Goal: Task Accomplishment & Management: Manage account settings

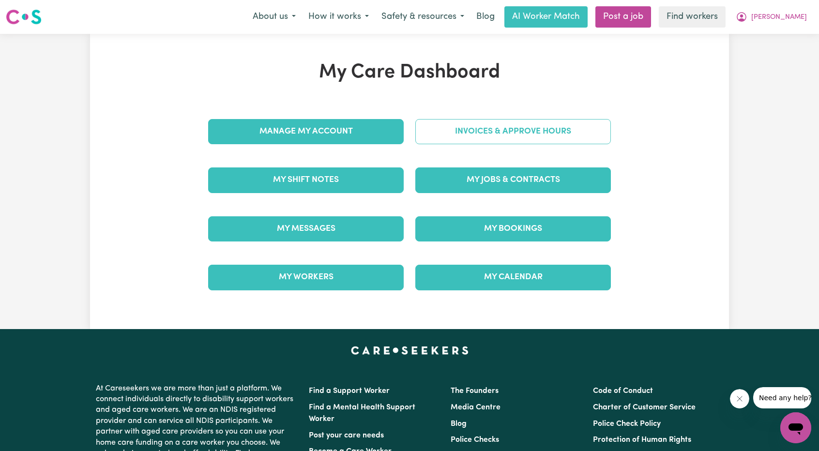
click at [467, 139] on link "Invoices & Approve Hours" at bounding box center [513, 131] width 196 height 25
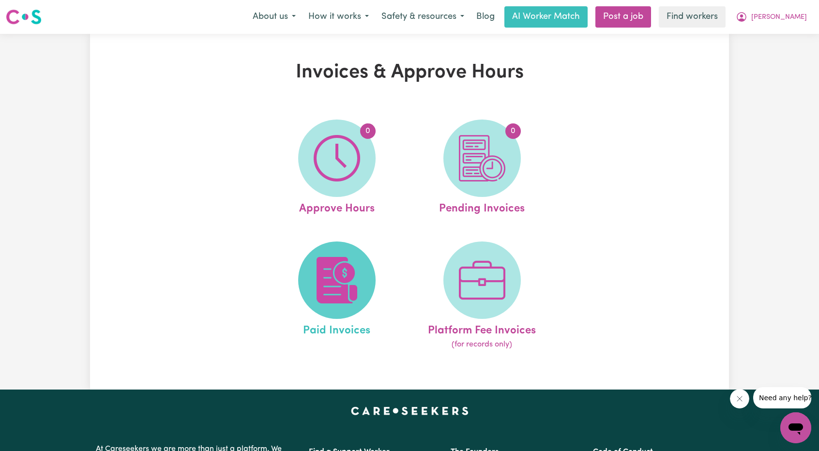
click at [345, 250] on span at bounding box center [336, 280] width 77 height 77
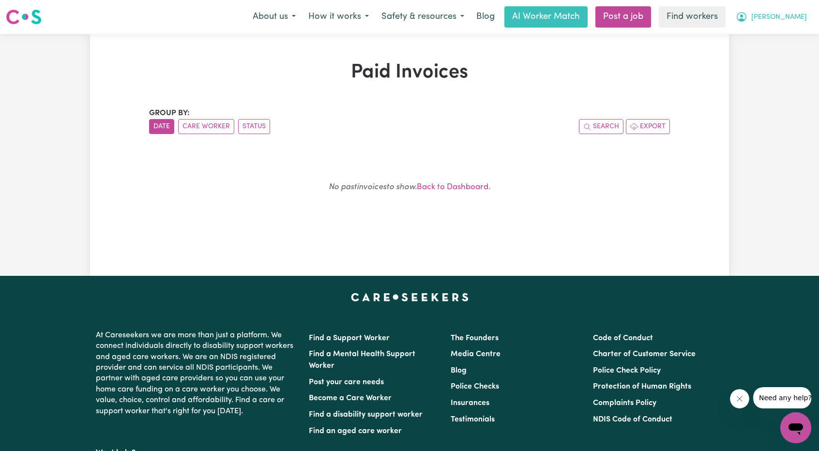
click at [798, 9] on button "[PERSON_NAME]" at bounding box center [771, 17] width 84 height 20
click at [771, 35] on link "My Dashboard" at bounding box center [774, 38] width 76 height 18
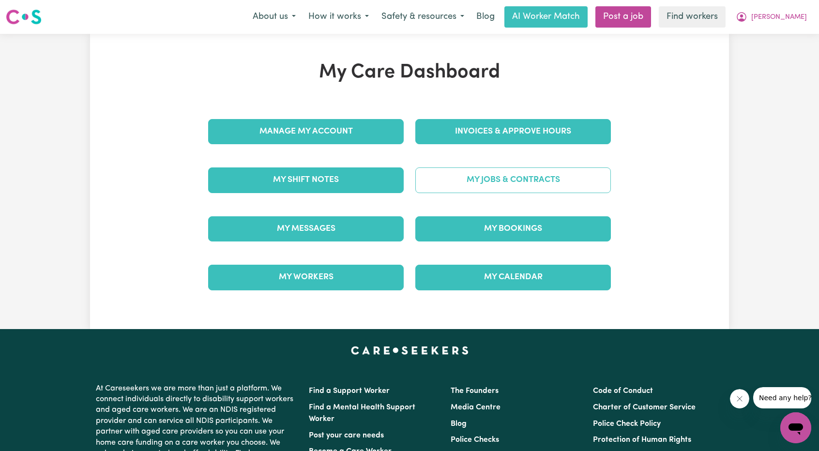
click at [497, 176] on link "My Jobs & Contracts" at bounding box center [513, 179] width 196 height 25
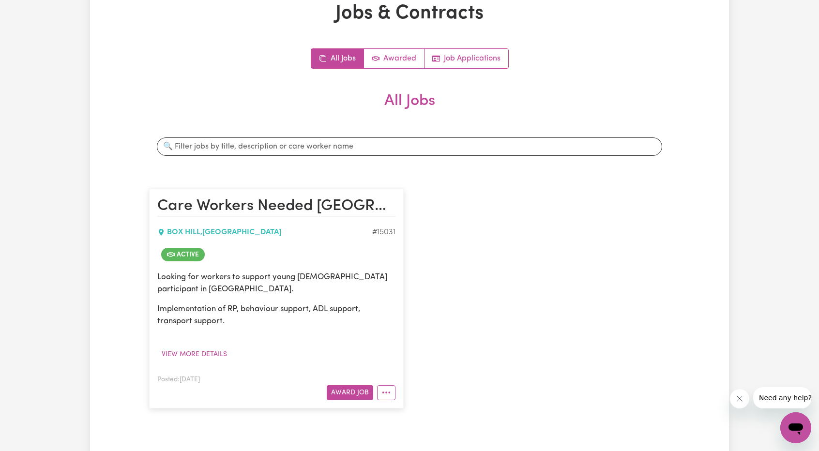
scroll to position [145, 0]
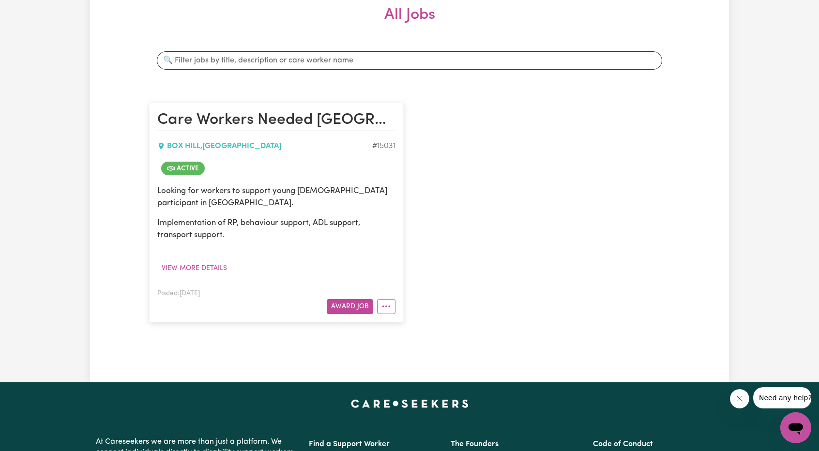
click at [513, 304] on div "Care Workers Needed [GEOGRAPHIC_DATA] # 15031 Active Looking for workers to sup…" at bounding box center [409, 212] width 532 height 239
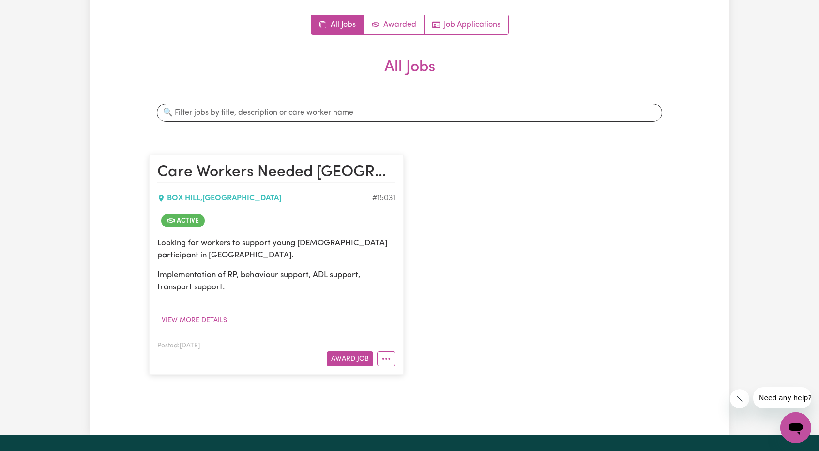
scroll to position [0, 0]
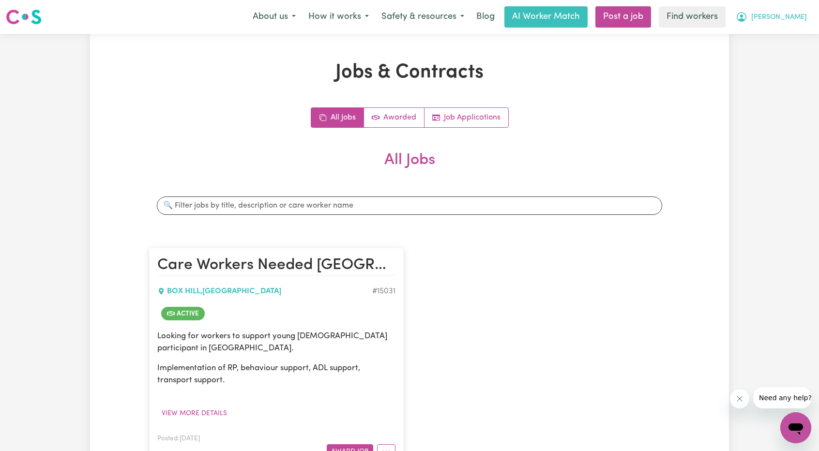
click at [787, 22] on button "[PERSON_NAME]" at bounding box center [771, 17] width 84 height 20
click at [772, 50] on link "Logout" at bounding box center [774, 55] width 76 height 18
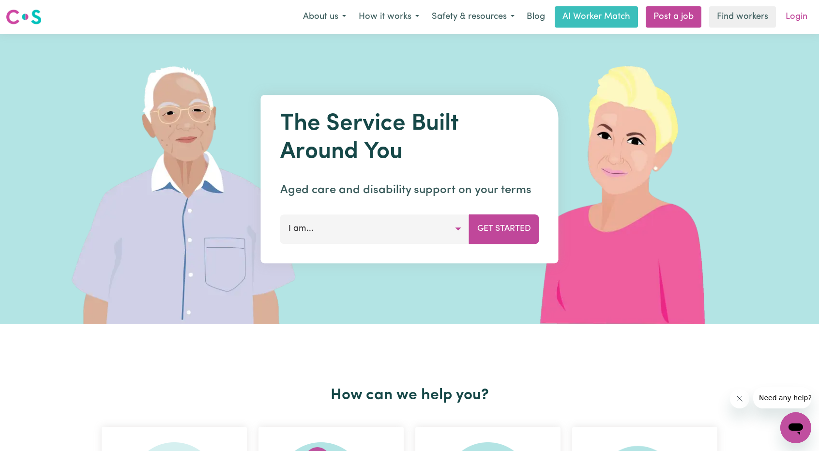
click at [799, 14] on link "Login" at bounding box center [796, 16] width 33 height 21
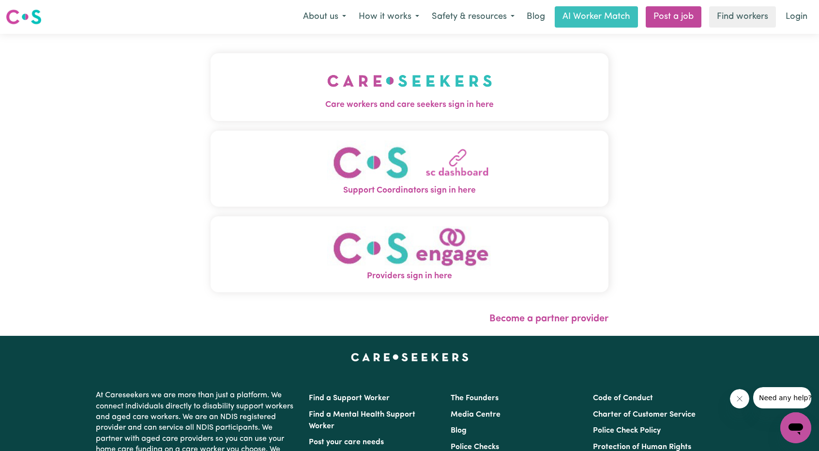
drag, startPoint x: 335, startPoint y: 89, endPoint x: 341, endPoint y: 90, distance: 6.0
click at [335, 89] on img "Care workers and care seekers sign in here" at bounding box center [409, 81] width 165 height 36
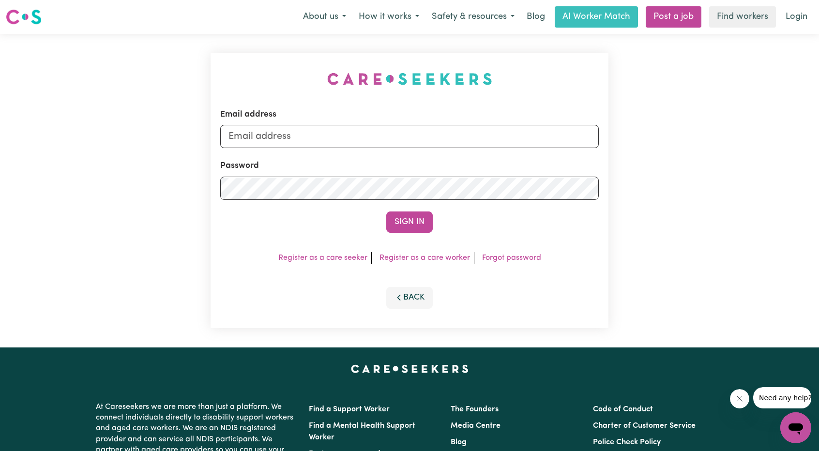
click at [394, 124] on div "Email address" at bounding box center [409, 128] width 379 height 40
click at [393, 128] on input "Email address" at bounding box center [409, 136] width 379 height 23
drag, startPoint x: 278, startPoint y: 139, endPoint x: 476, endPoint y: 158, distance: 198.3
click at [484, 153] on form "Email address [EMAIL_ADDRESS][PERSON_NAME][DOMAIN_NAME] Password Sign In" at bounding box center [409, 170] width 379 height 124
type input "[EMAIL_ADDRESS][DOMAIN_NAME]"
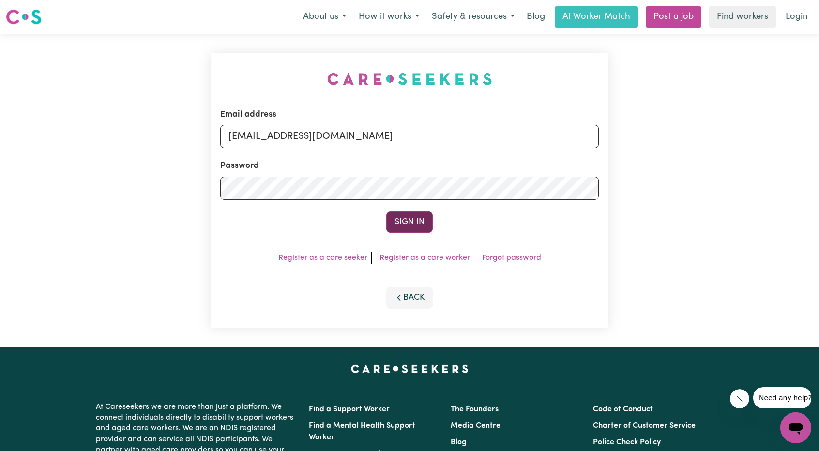
click at [412, 218] on button "Sign In" at bounding box center [409, 222] width 46 height 21
